Goal: Task Accomplishment & Management: Use online tool/utility

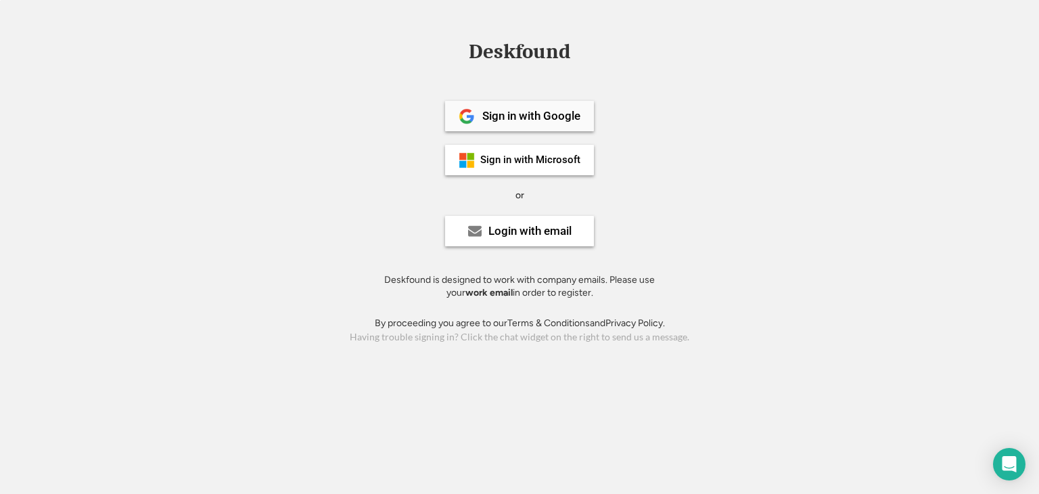
click at [542, 125] on div "Sign in with Google" at bounding box center [519, 116] width 149 height 30
